Goal: Information Seeking & Learning: Learn about a topic

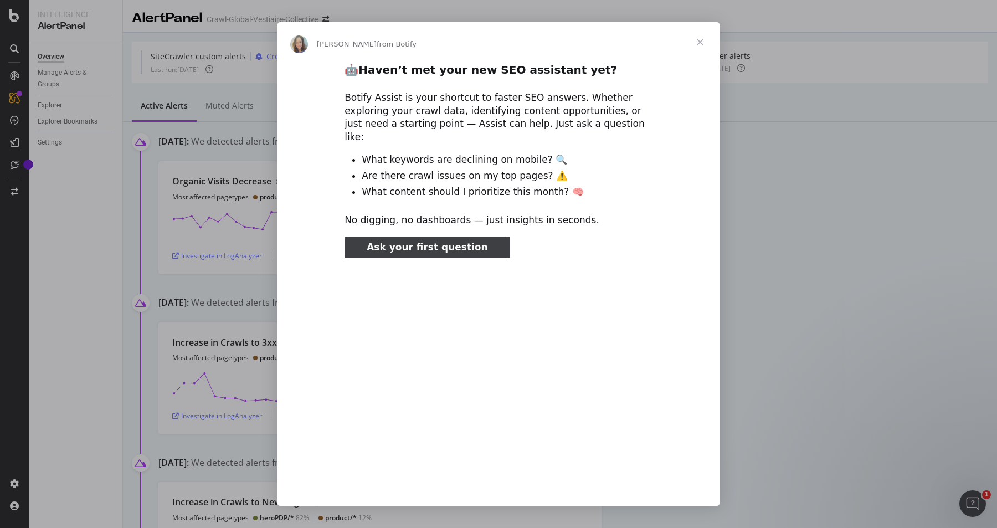
type input "317865"
click at [704, 40] on span "Close" at bounding box center [700, 42] width 40 height 40
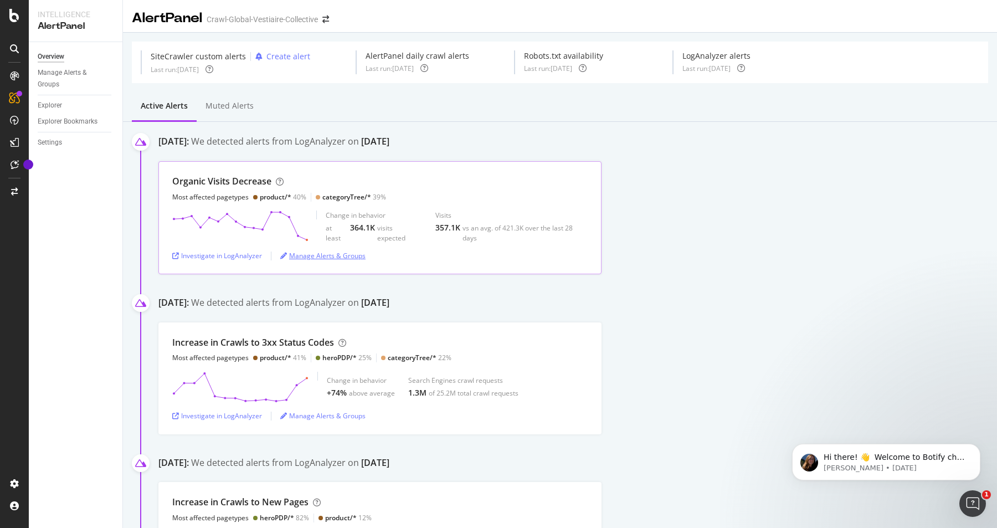
click at [318, 257] on div "Manage Alerts & Groups" at bounding box center [322, 255] width 85 height 9
click at [226, 255] on div "Investigate in LogAnalyzer" at bounding box center [217, 255] width 90 height 9
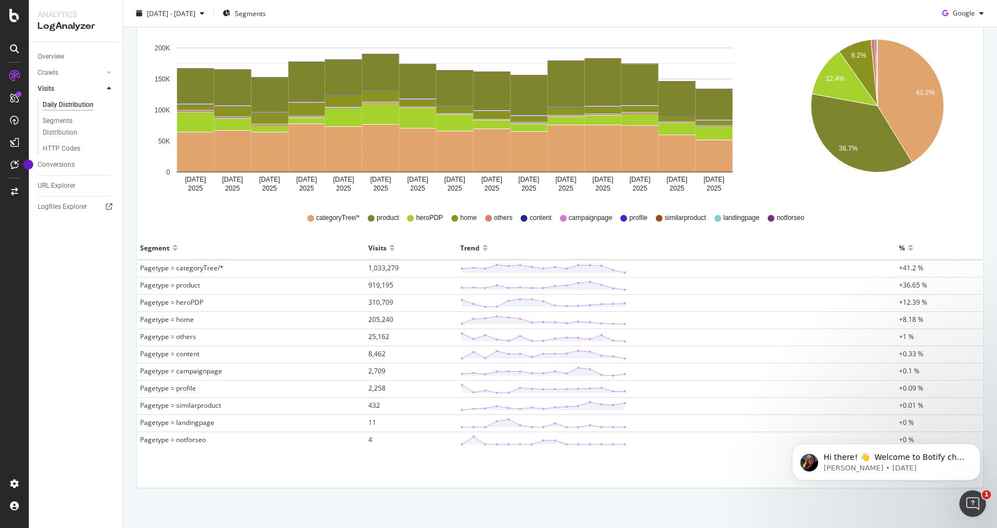
scroll to position [174, 0]
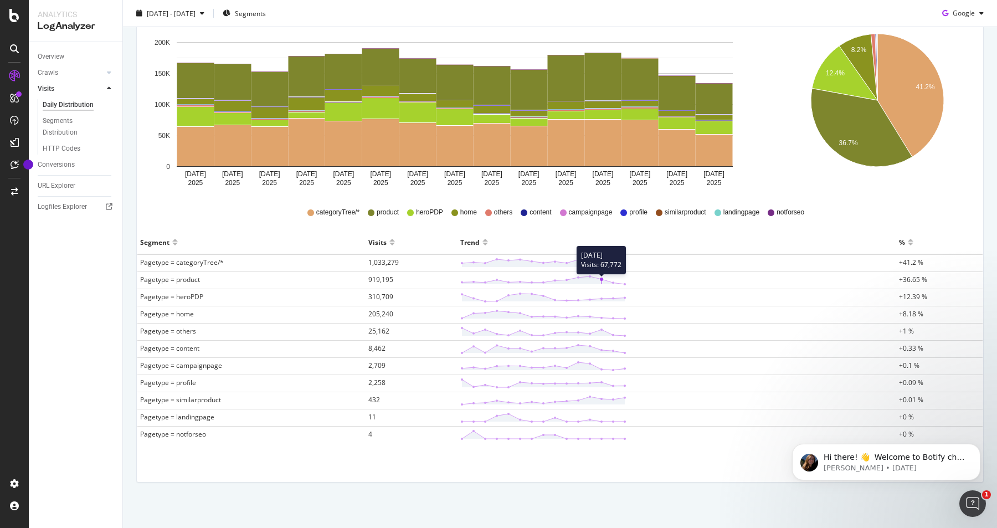
click at [601, 279] on icon at bounding box center [543, 280] width 166 height 11
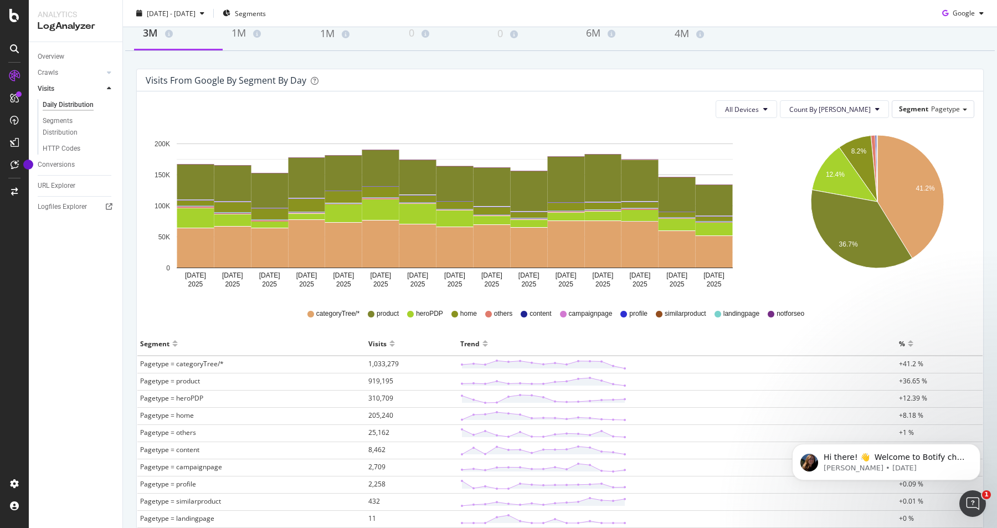
scroll to position [0, 0]
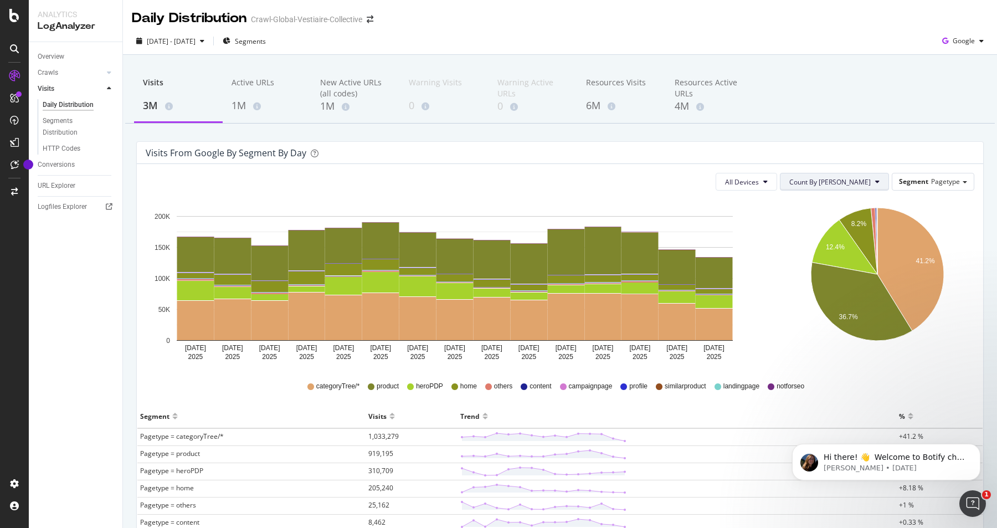
click at [876, 181] on button "Count By [PERSON_NAME]" at bounding box center [834, 182] width 109 height 18
click at [907, 185] on span "Segment" at bounding box center [913, 181] width 29 height 9
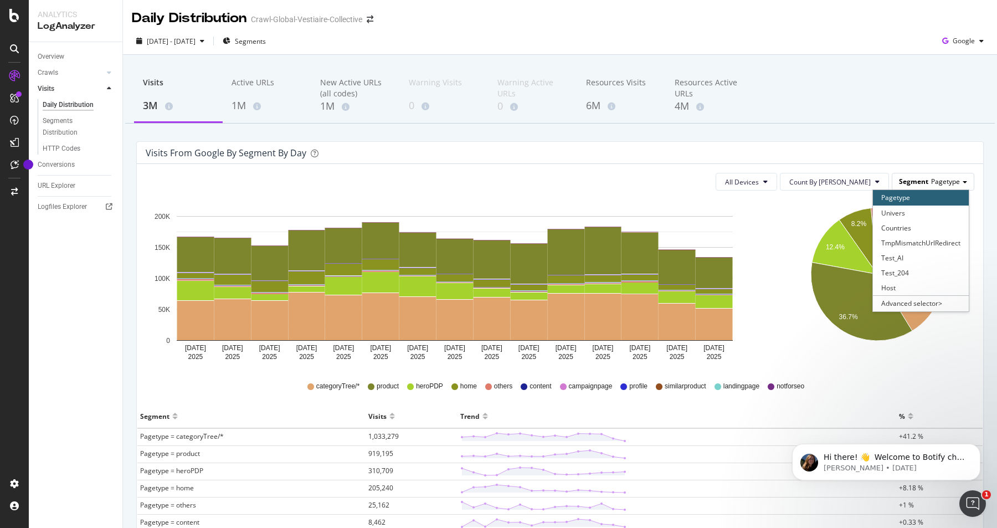
click at [907, 185] on span "Segment" at bounding box center [913, 181] width 29 height 9
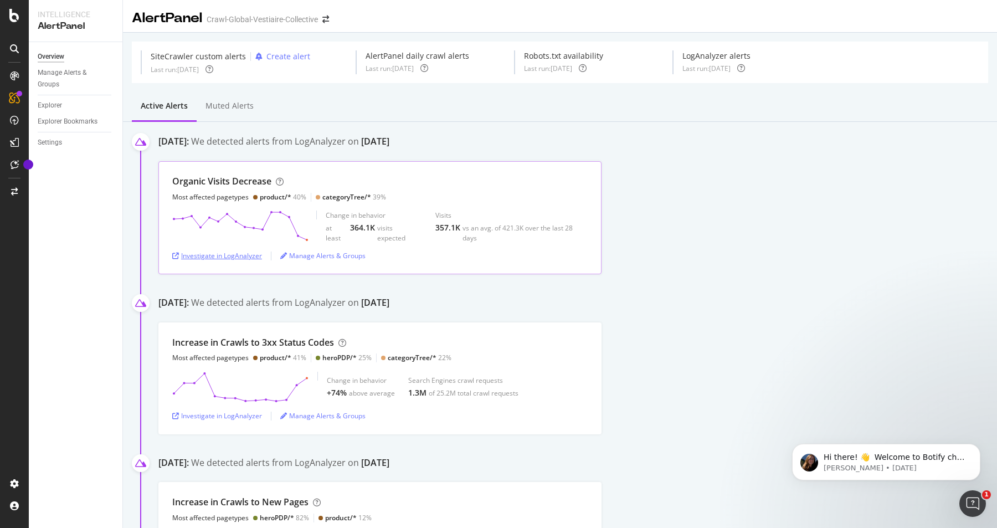
click at [222, 258] on div "Investigate in LogAnalyzer" at bounding box center [217, 255] width 90 height 9
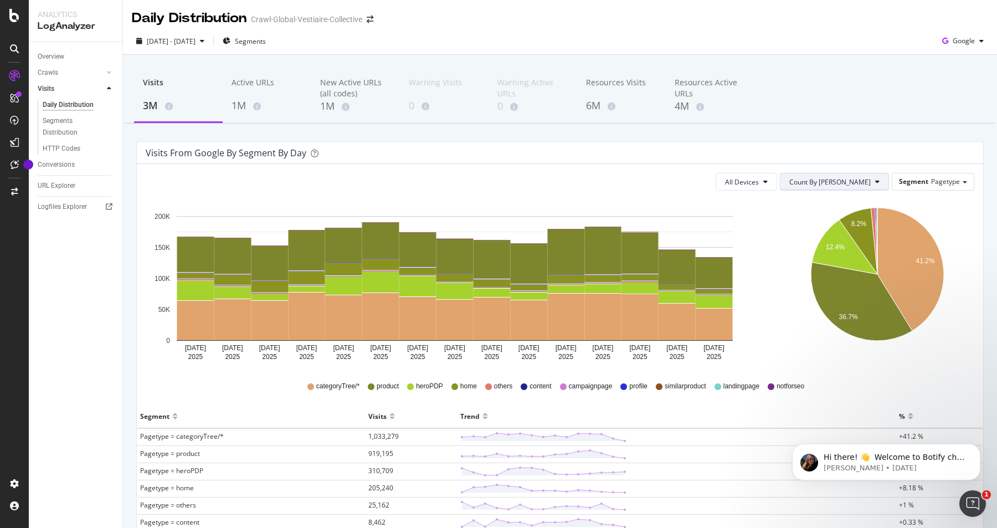
click at [869, 177] on span "Count By [PERSON_NAME]" at bounding box center [830, 181] width 81 height 9
click at [872, 183] on button "Count By [PERSON_NAME]" at bounding box center [834, 182] width 109 height 18
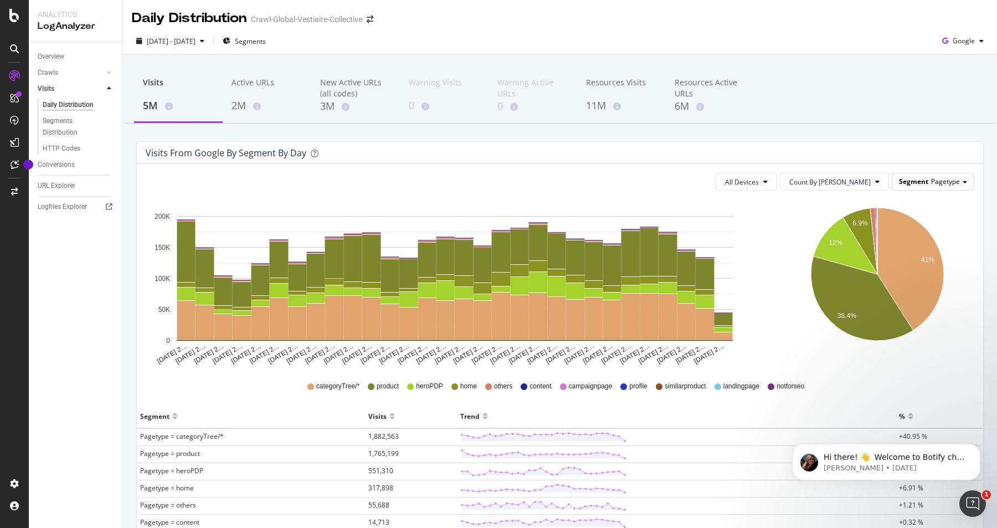
click at [934, 186] on span "Pagetype" at bounding box center [946, 181] width 29 height 9
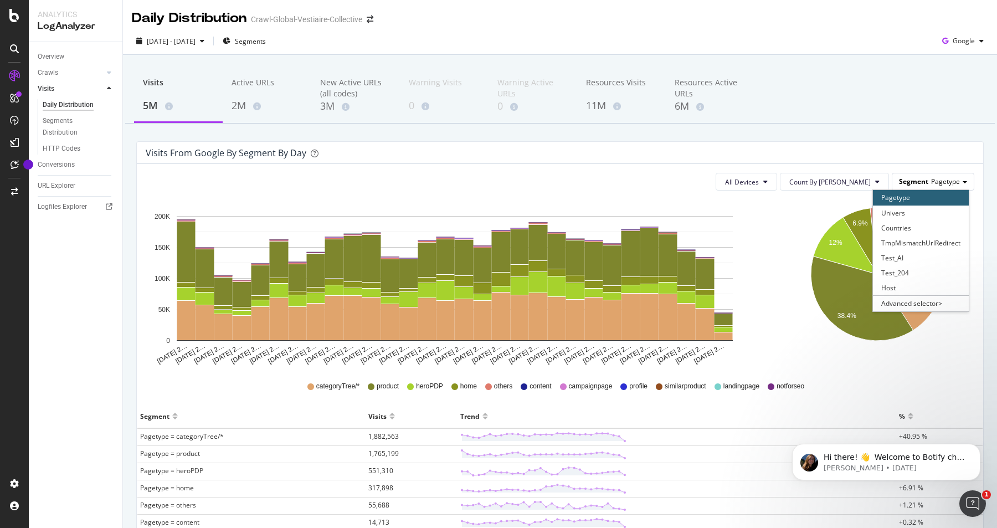
click at [934, 186] on span "Pagetype" at bounding box center [946, 181] width 29 height 9
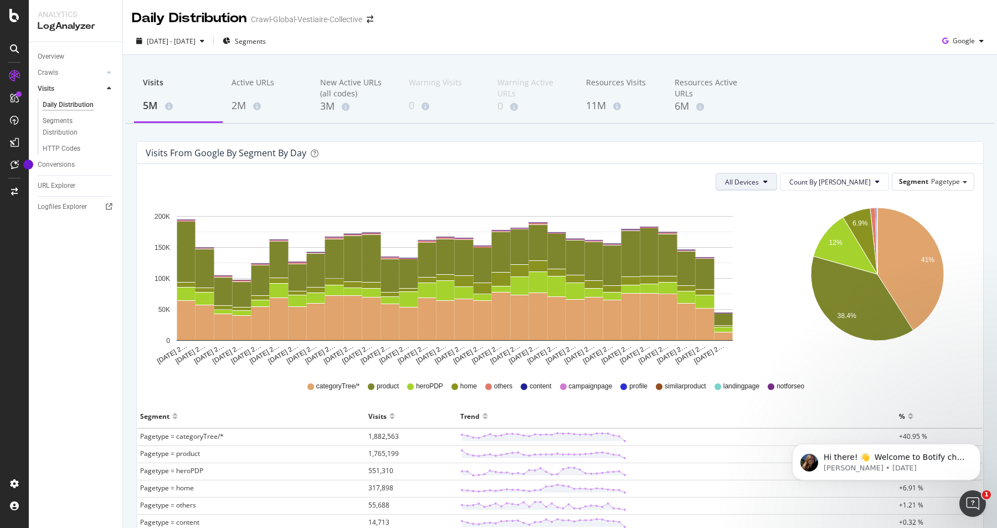
click at [777, 190] on button "All Devices" at bounding box center [747, 182] width 62 height 18
click at [777, 185] on button "All Devices" at bounding box center [747, 182] width 62 height 18
click at [783, 224] on span "Mobile" at bounding box center [784, 224] width 34 height 10
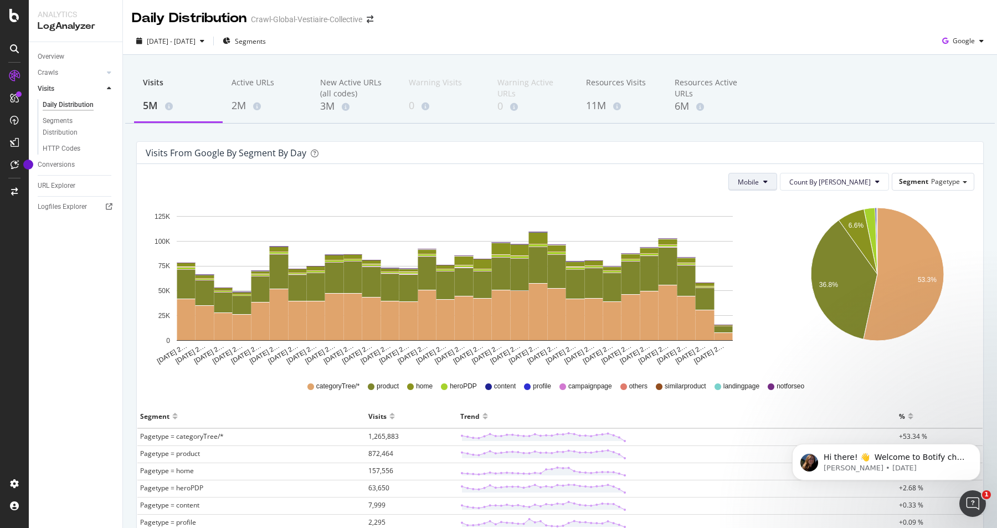
click at [777, 177] on button "Mobile" at bounding box center [753, 182] width 49 height 18
click at [784, 203] on span "All Devices" at bounding box center [796, 204] width 34 height 10
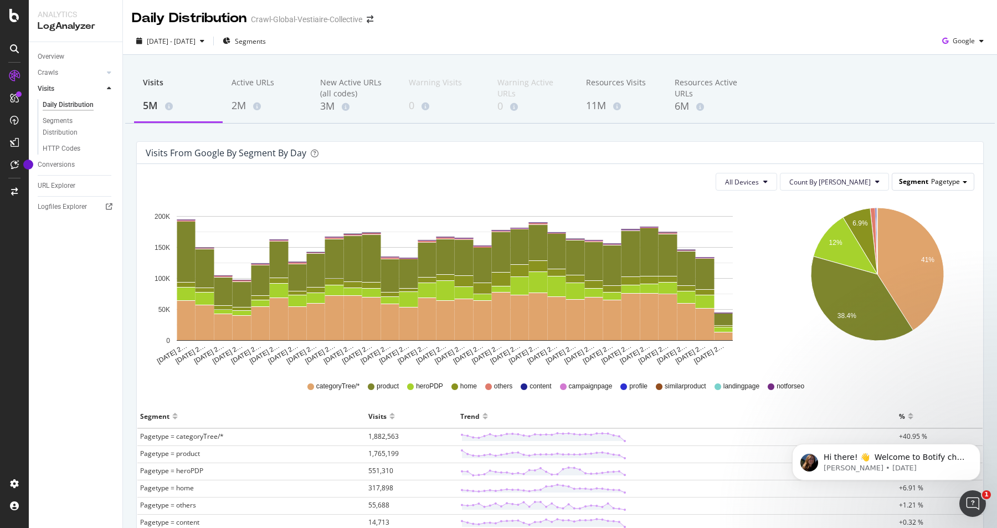
click at [921, 182] on span "Segment" at bounding box center [913, 181] width 29 height 9
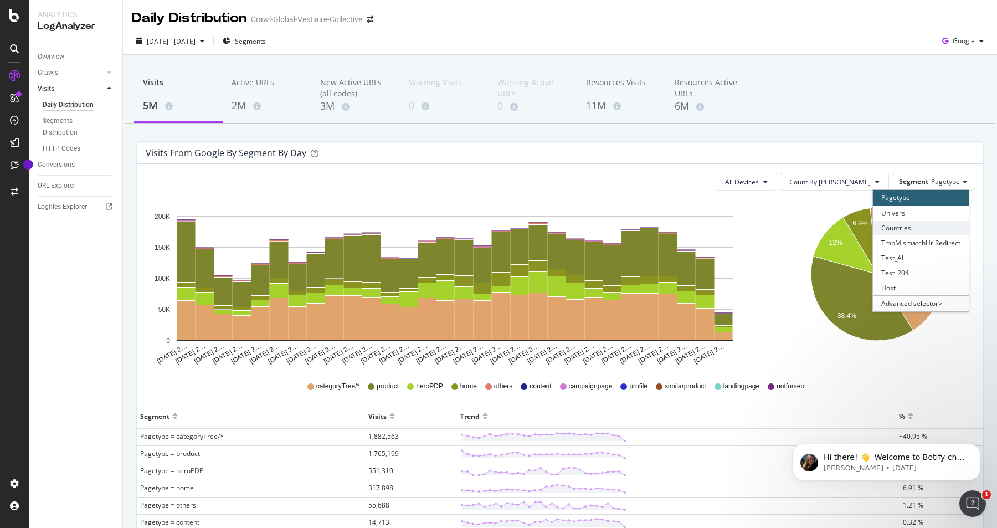
click at [902, 229] on div "Countries" at bounding box center [921, 228] width 96 height 15
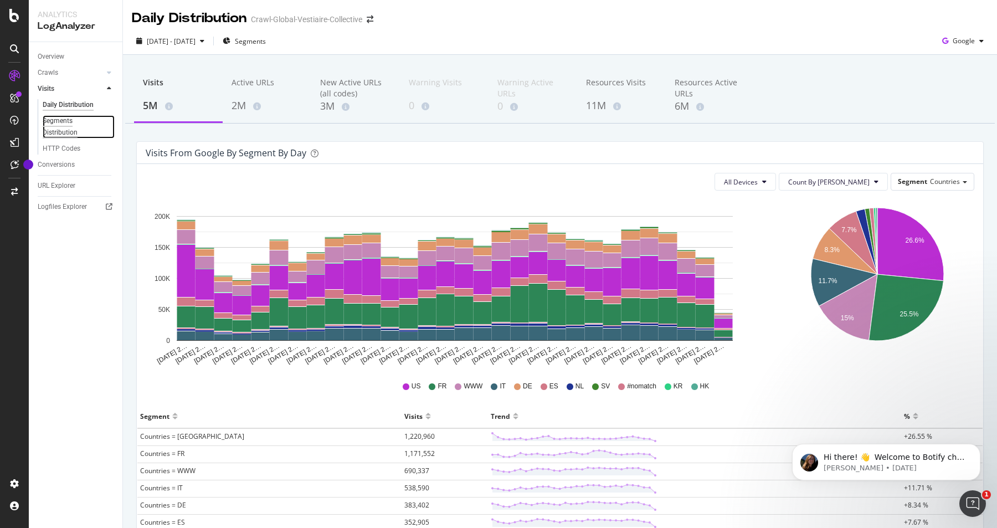
click at [63, 120] on div "Segments Distribution" at bounding box center [74, 126] width 62 height 23
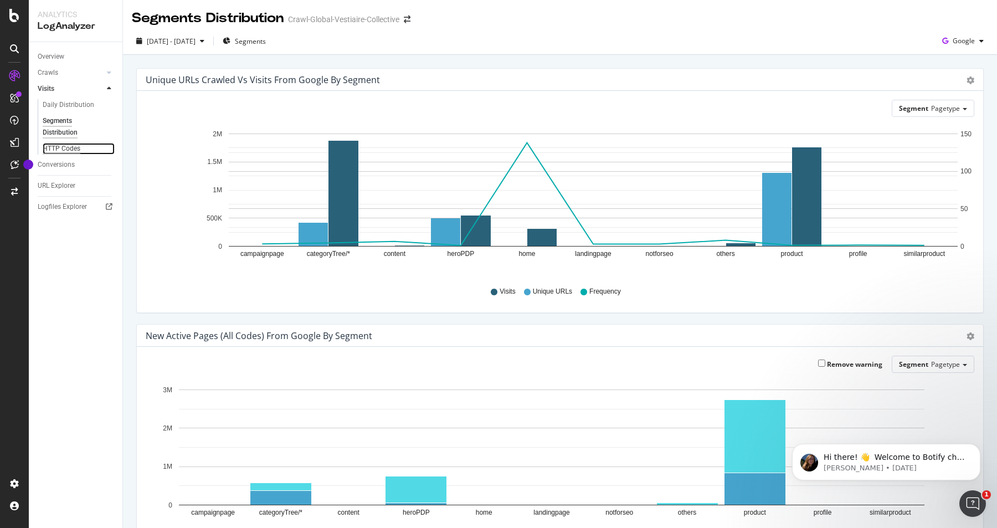
click at [55, 152] on div "HTTP Codes" at bounding box center [62, 149] width 38 height 12
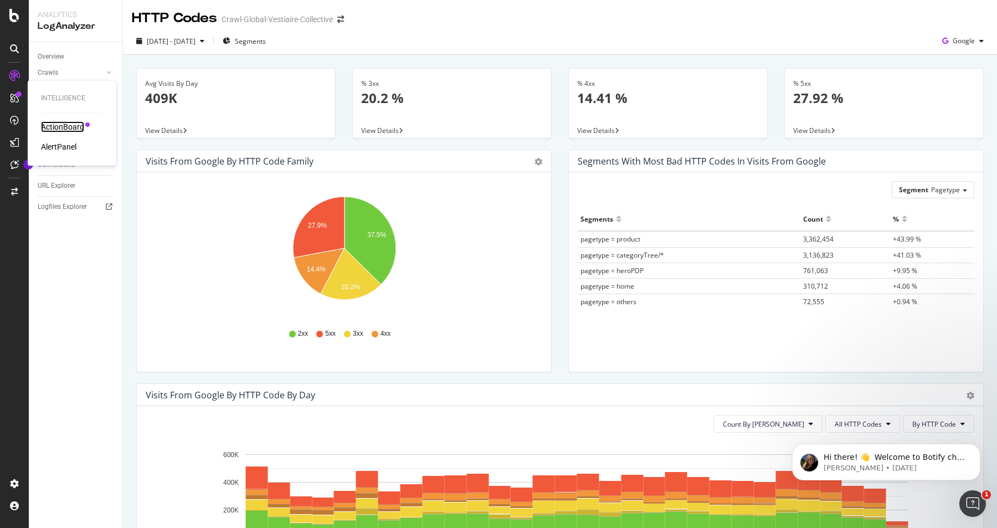
click at [58, 122] on div "ActionBoard" at bounding box center [62, 126] width 43 height 11
